Goal: Task Accomplishment & Management: Use online tool/utility

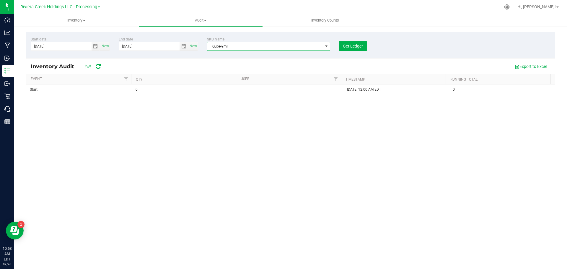
drag, startPoint x: 241, startPoint y: 45, endPoint x: 210, endPoint y: 53, distance: 32.3
click at [210, 53] on div "Start date [DATE] Now End date [DATE] Now SKU Name Qube-9ml Get Ledger" at bounding box center [290, 45] width 529 height 27
click at [227, 45] on span "Qube-9ml" at bounding box center [264, 46] width 115 height 8
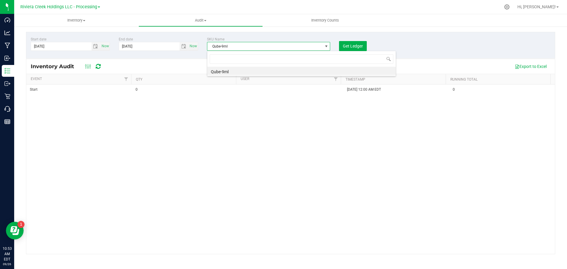
scroll to position [9, 123]
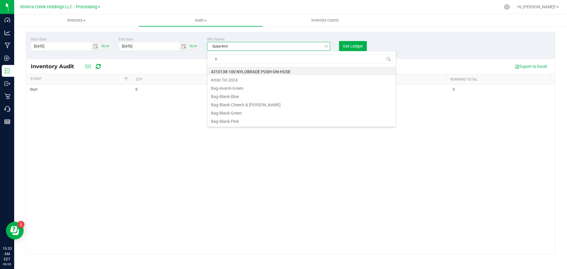
type input "tin"
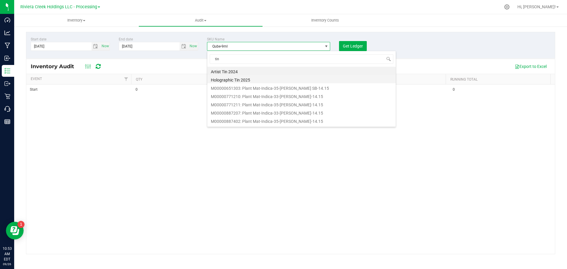
click at [233, 81] on li "Holographic Tin 2025" at bounding box center [301, 79] width 188 height 8
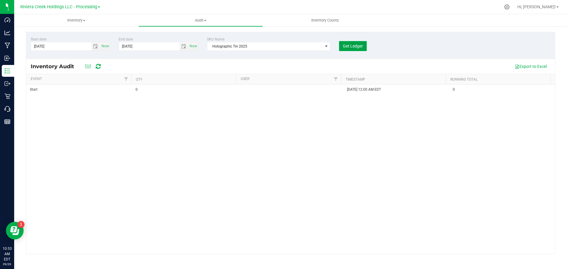
click at [347, 44] on span "Get Ledger" at bounding box center [353, 46] width 20 height 5
click at [261, 45] on span "Holographic Tin 2025" at bounding box center [264, 46] width 115 height 8
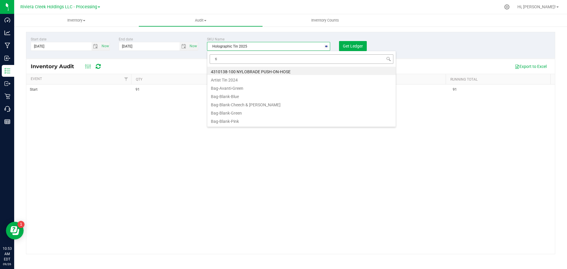
type input "tin"
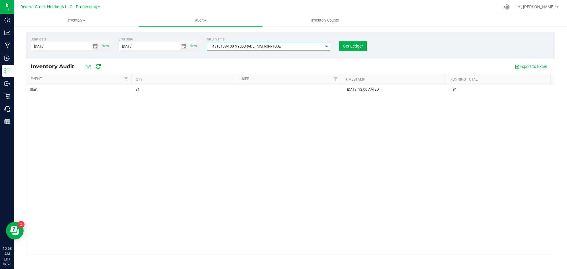
click at [280, 46] on span "4310138-100 NYLOBRADE PUSH-ON-HOSE" at bounding box center [264, 46] width 115 height 8
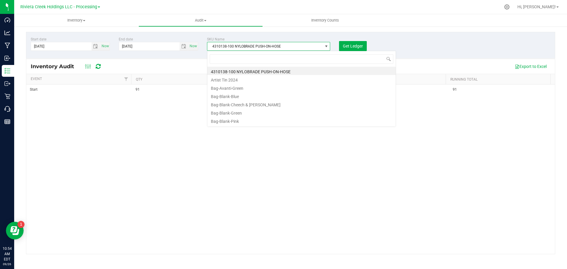
scroll to position [9, 123]
type input "tin"
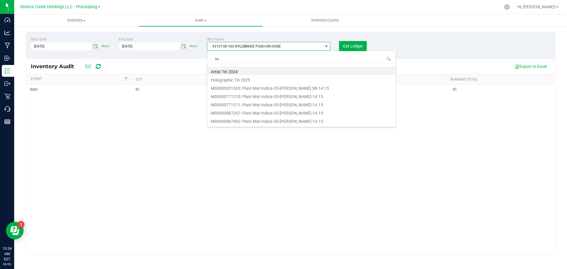
scroll to position [73, 0]
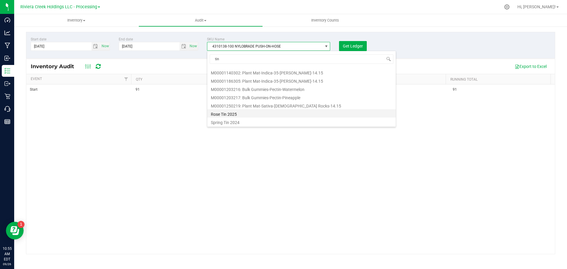
click at [259, 115] on li "Rose Tin 2025" at bounding box center [301, 113] width 188 height 8
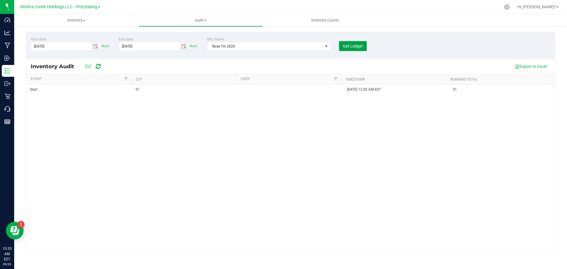
click at [352, 44] on span "Get Ledger" at bounding box center [353, 46] width 20 height 5
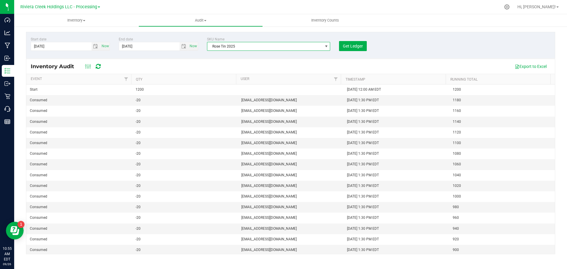
click at [312, 45] on span "Rose Tin 2025" at bounding box center [264, 46] width 115 height 8
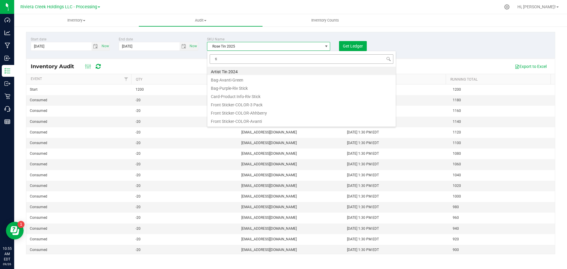
type input "tin"
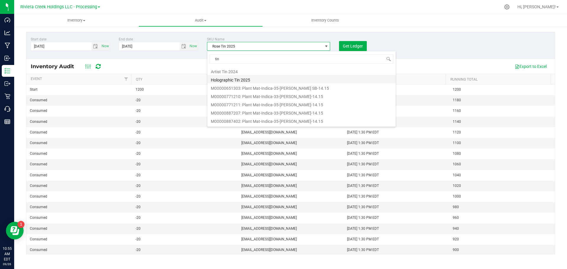
click at [254, 79] on li "Holographic Tin 2025" at bounding box center [301, 79] width 188 height 8
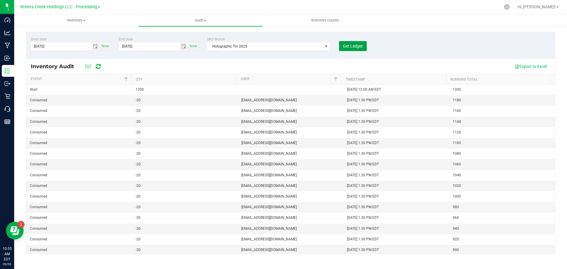
click at [350, 46] on span "Get Ledger" at bounding box center [353, 46] width 20 height 5
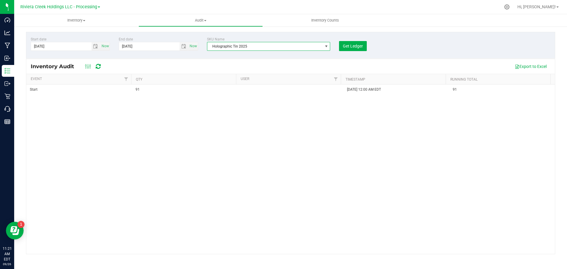
click at [255, 46] on span "Holographic Tin 2025" at bounding box center [264, 46] width 115 height 8
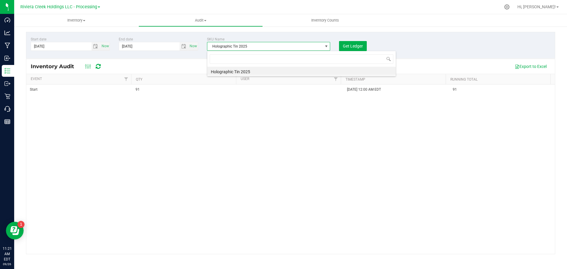
scroll to position [9, 123]
type input "tub"
click at [237, 79] on li "Tube-Conical" at bounding box center [301, 79] width 188 height 8
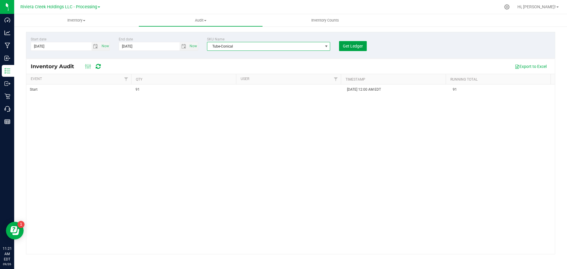
click at [350, 43] on button "Get Ledger" at bounding box center [353, 46] width 28 height 10
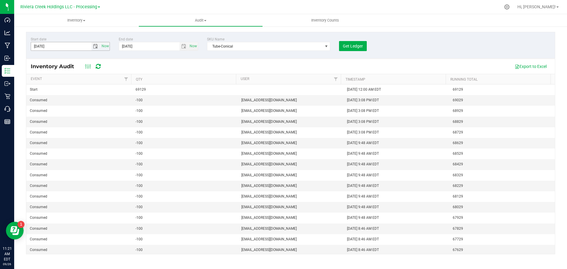
click at [93, 46] on span "select" at bounding box center [95, 46] width 5 height 5
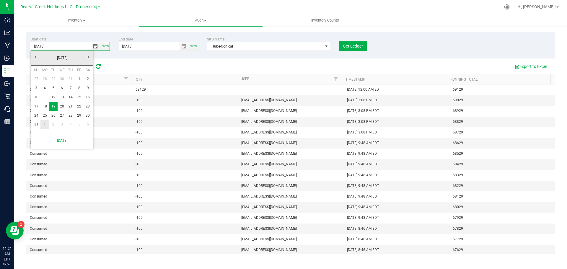
click at [42, 123] on link "1" at bounding box center [44, 124] width 9 height 9
type input "[DATE]"
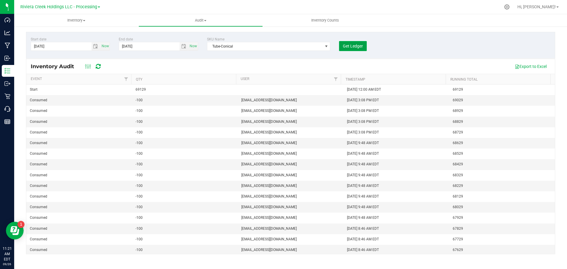
click at [353, 48] on span "Get Ledger" at bounding box center [353, 46] width 20 height 5
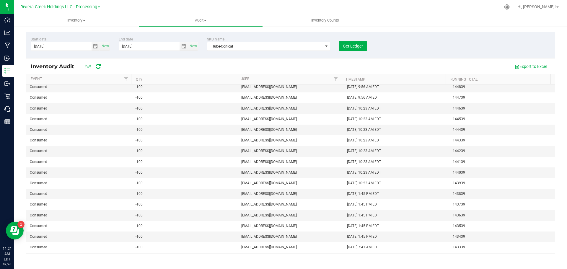
scroll to position [1241, 0]
